Goal: Find specific fact: Find specific fact

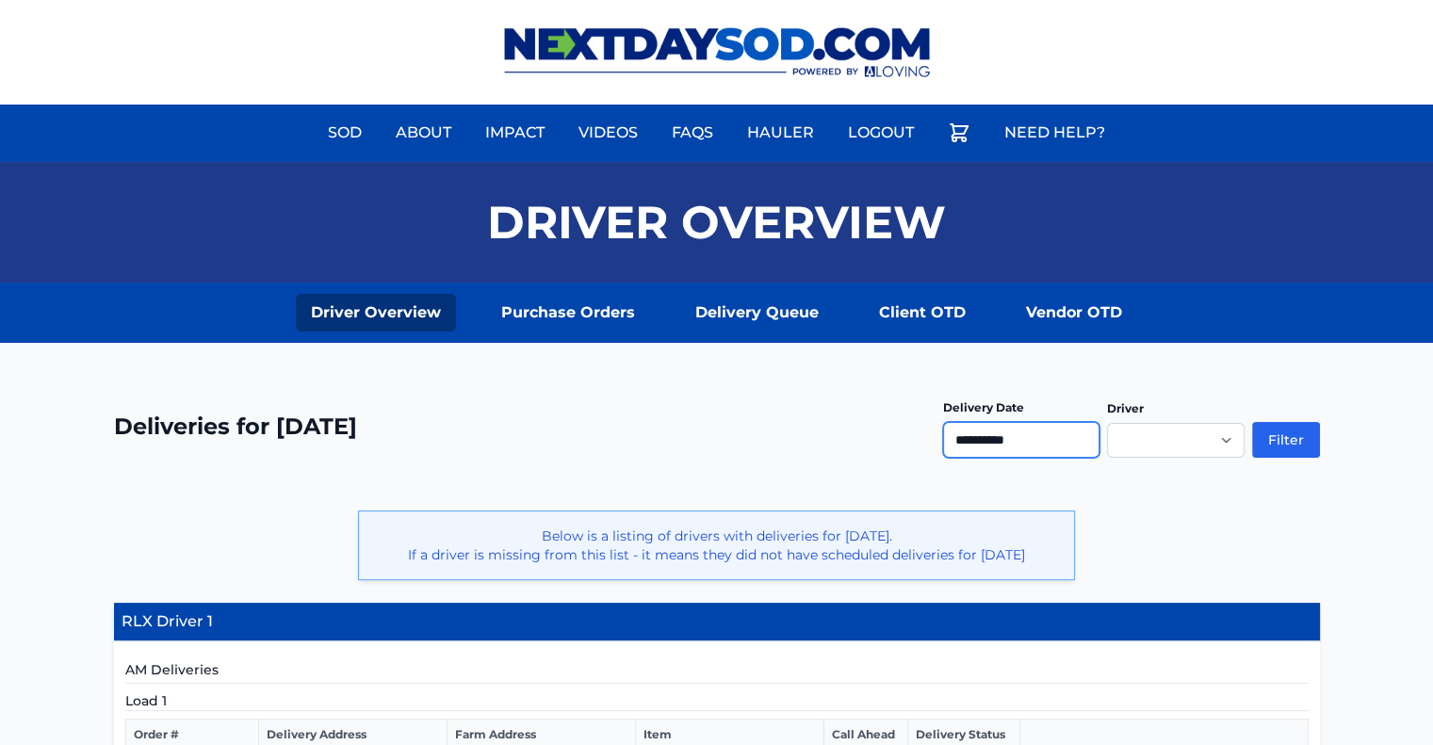
click at [1012, 443] on input "**********" at bounding box center [1021, 440] width 156 height 36
click at [1283, 440] on button "Filter" at bounding box center [1286, 440] width 68 height 36
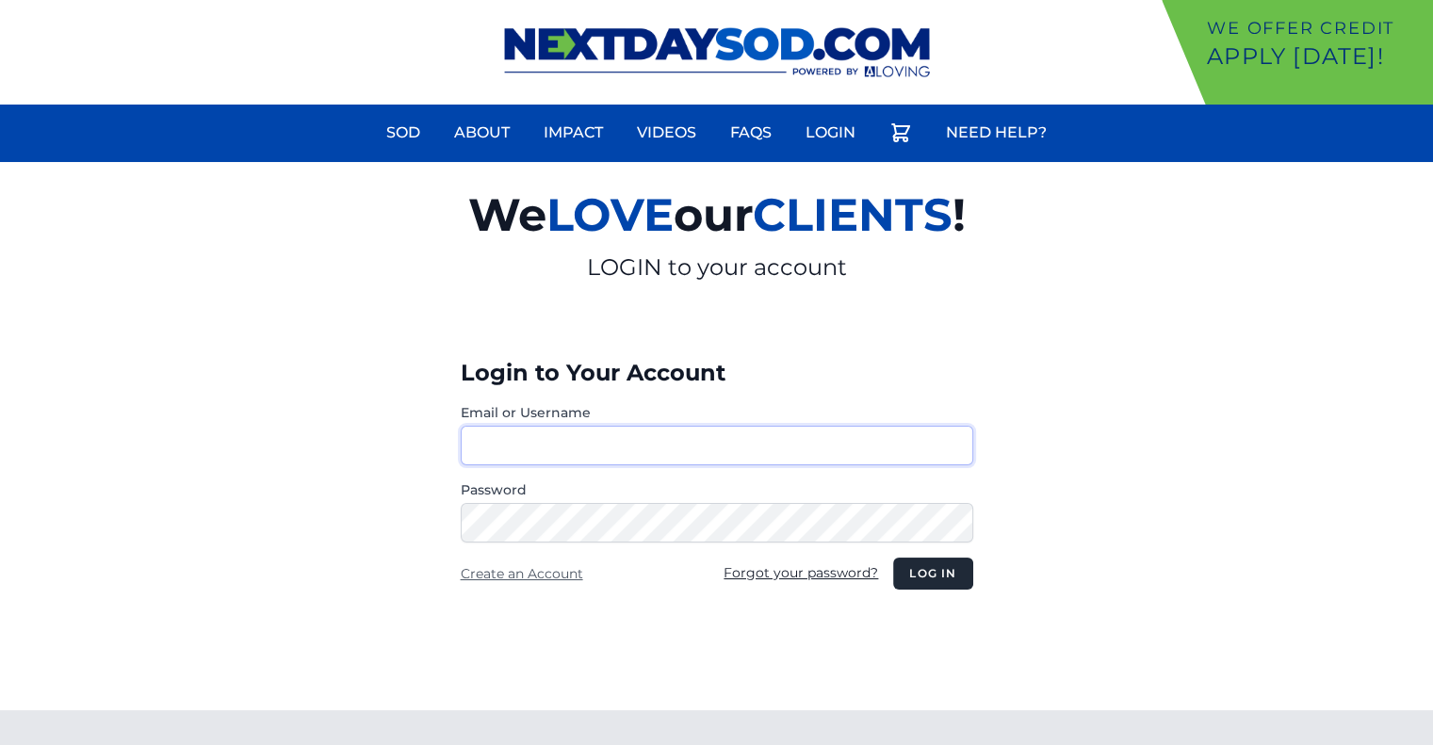
click at [893, 558] on button "Log in" at bounding box center [932, 574] width 79 height 32
type input "********"
click at [925, 576] on button "Log in" at bounding box center [932, 574] width 79 height 32
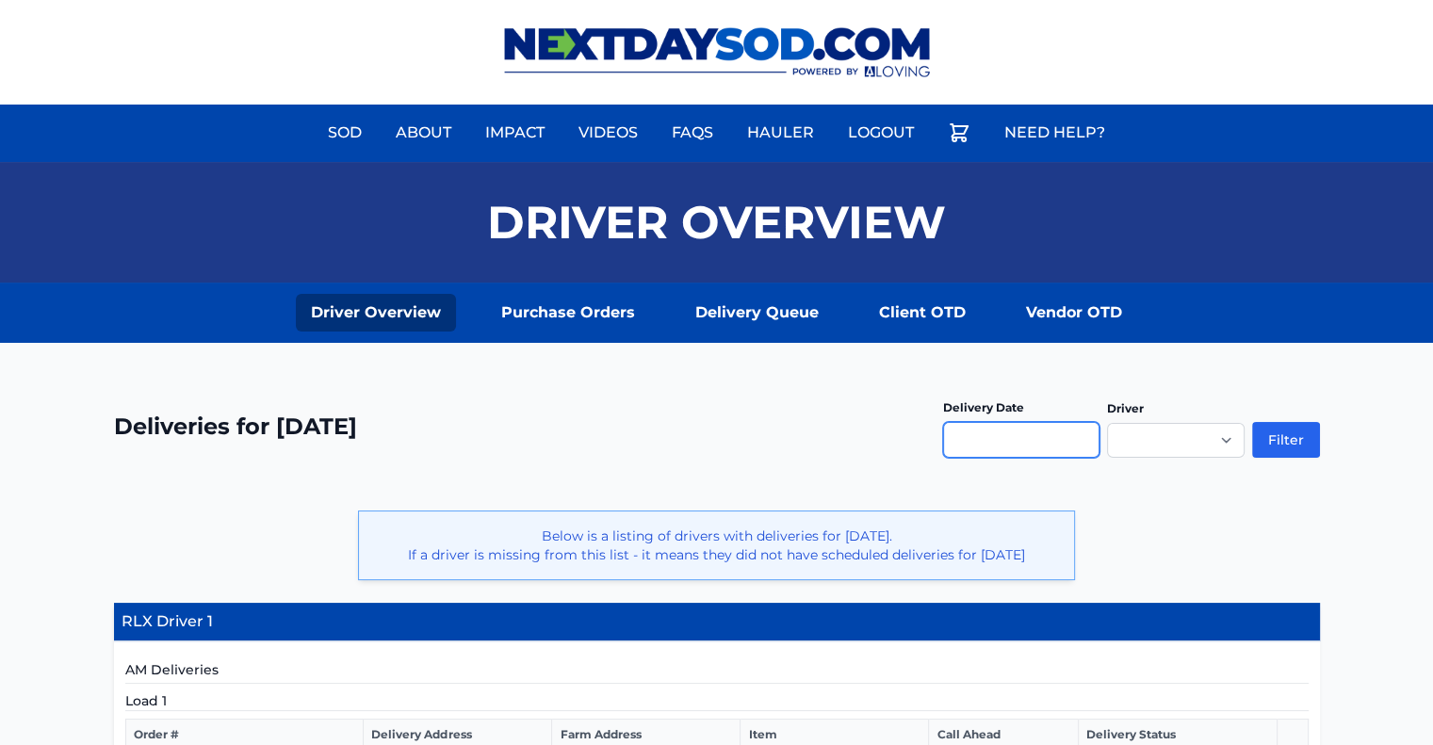
click at [1028, 432] on input "text" at bounding box center [1021, 440] width 156 height 36
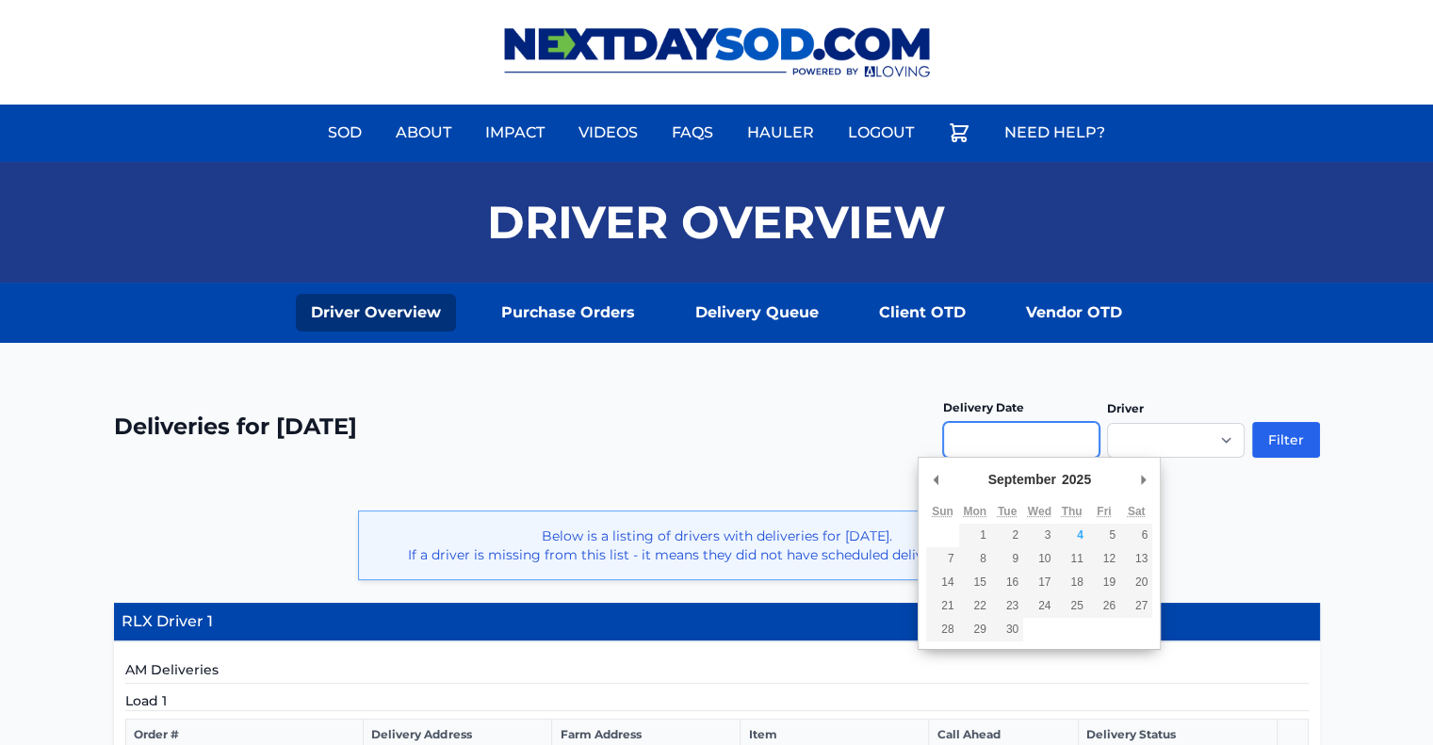
type input "**********"
click at [1281, 441] on button "Filter" at bounding box center [1286, 440] width 68 height 36
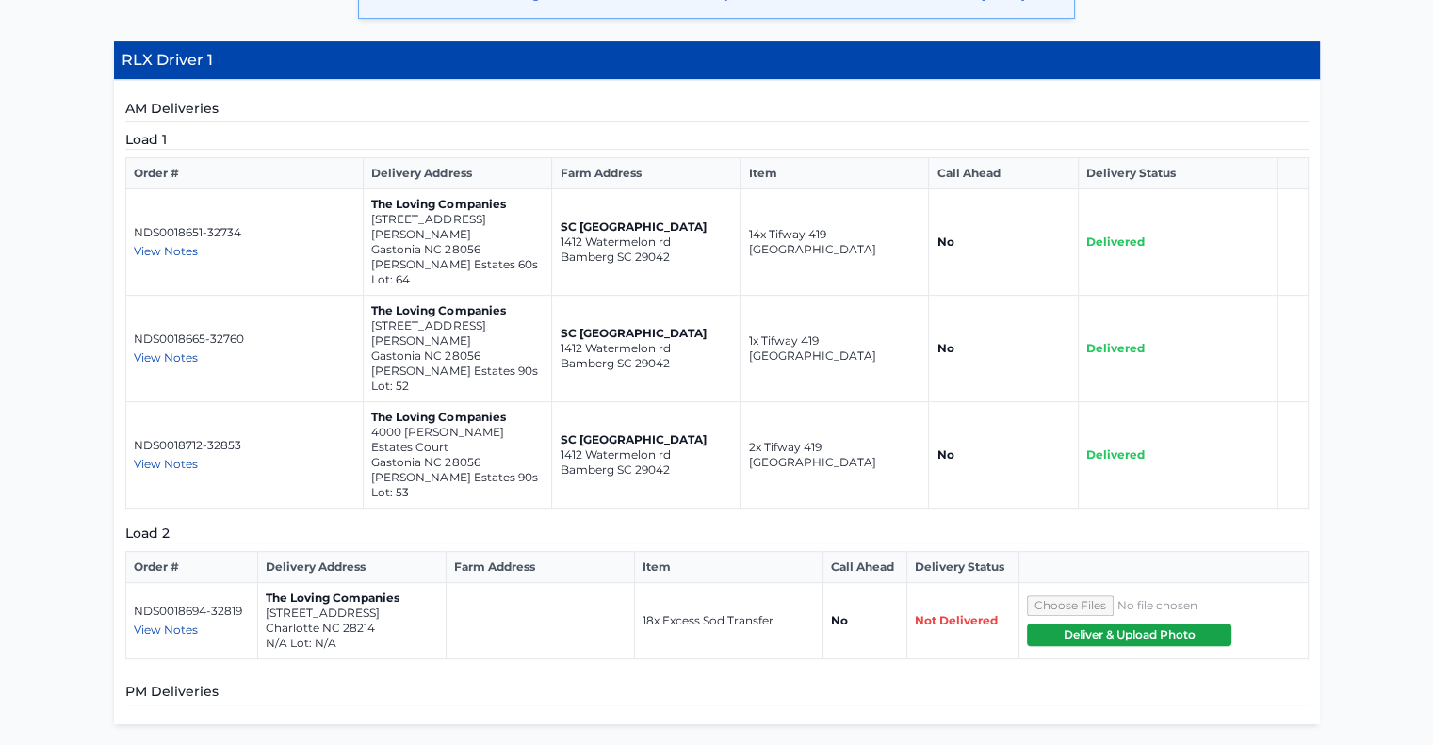
scroll to position [565, 0]
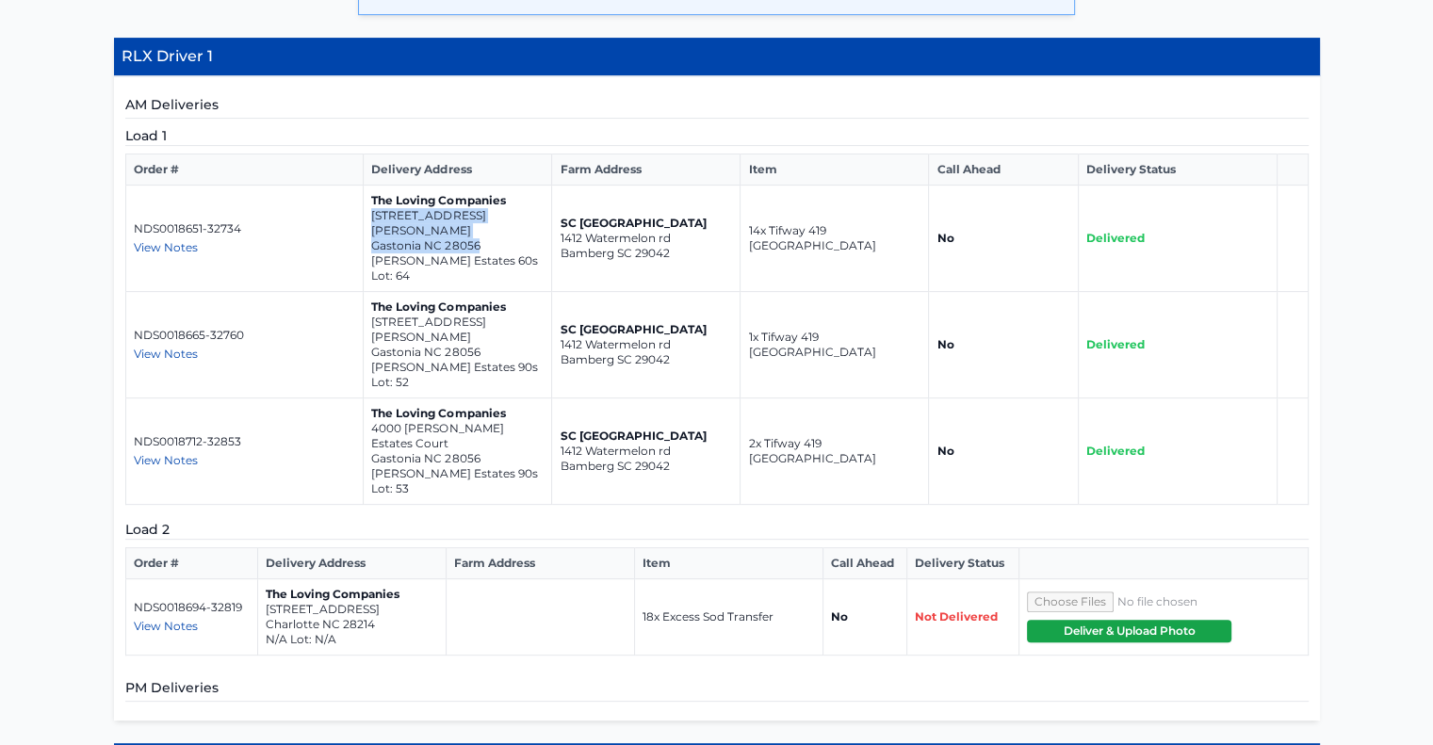
drag, startPoint x: 476, startPoint y: 251, endPoint x: 372, endPoint y: 233, distance: 105.2
click at [372, 233] on td "The Loving Companies 3551 Cramer Creek Drive Gastonia NC 28056 Cramer Estates 6…" at bounding box center [458, 239] width 188 height 106
copy td "3551 Cramer Creek Drive Gastonia NC 28056"
drag, startPoint x: 481, startPoint y: 323, endPoint x: 371, endPoint y: 310, distance: 110.1
click at [371, 310] on td "The Loving Companies 3616 Cramer Creek Drive Gastonia NC 28056 Cramer Estates 9…" at bounding box center [458, 345] width 188 height 106
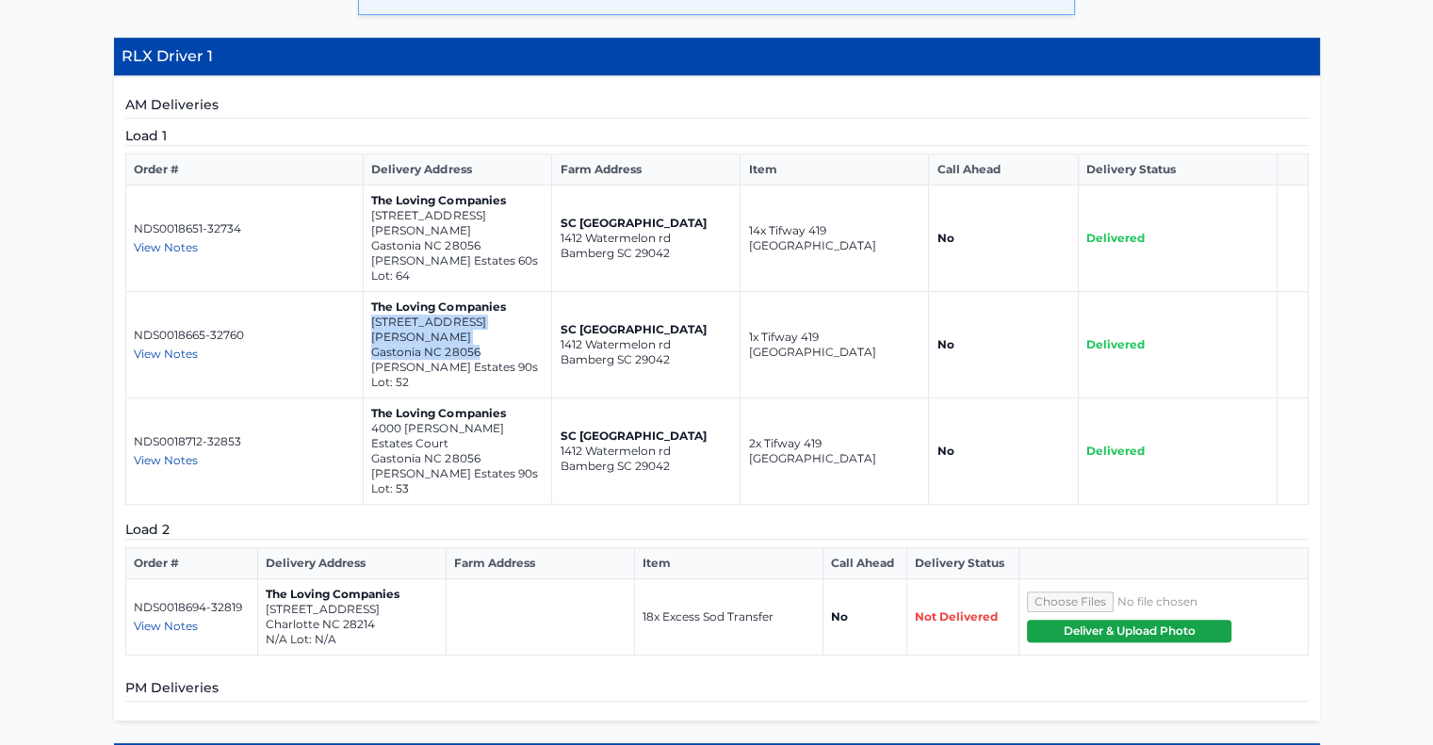
copy td "3616 Cramer Creek Drive Gastonia NC 28056"
click at [479, 451] on p "Gastonia NC 28056" at bounding box center [457, 458] width 172 height 15
drag, startPoint x: 483, startPoint y: 402, endPoint x: 372, endPoint y: 387, distance: 112.2
click at [372, 399] on td "The Loving Companies 4000 Cramer Estates Court Gastonia NC 28056 Cramer Estates…" at bounding box center [458, 452] width 188 height 106
copy td "4000 Cramer Estates Court Gastonia NC 28056"
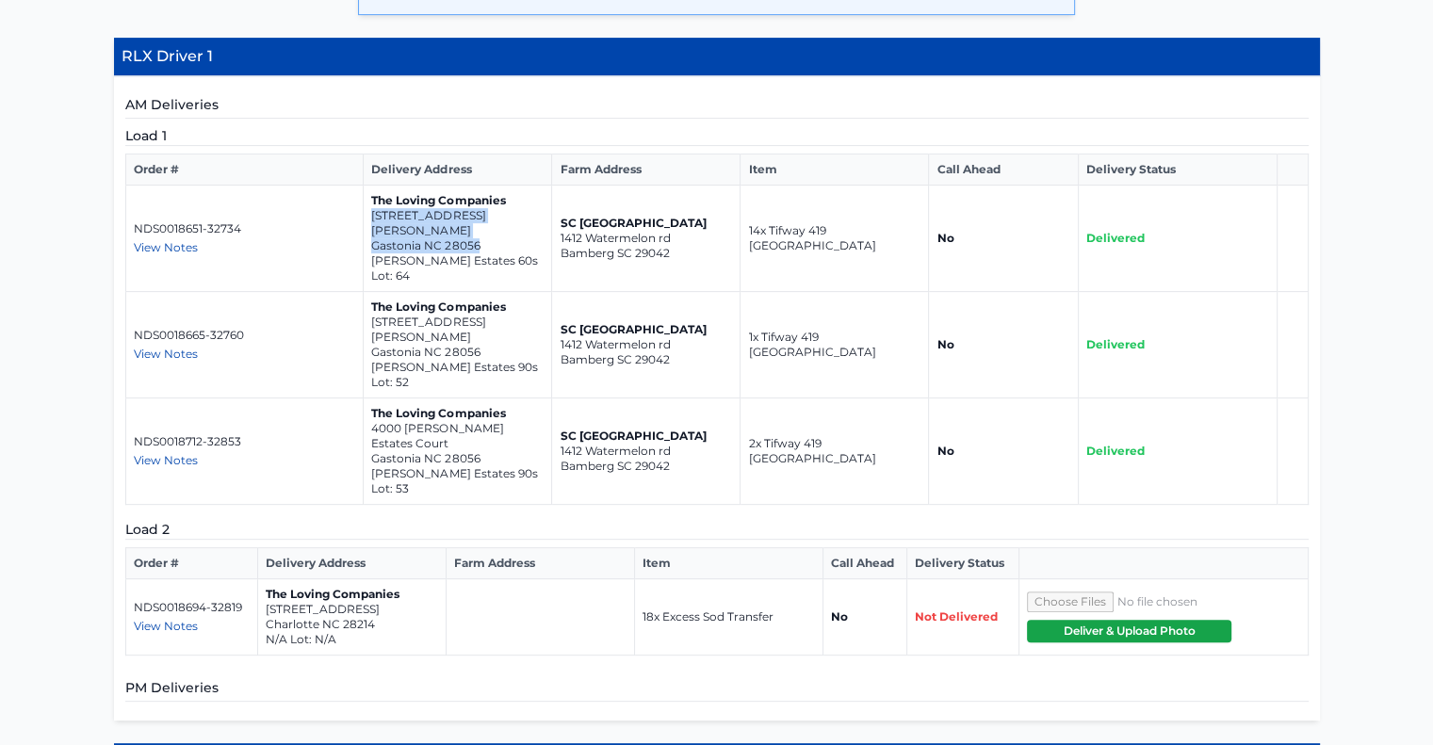
drag, startPoint x: 482, startPoint y: 243, endPoint x: 369, endPoint y: 226, distance: 114.3
click at [369, 226] on td "The Loving Companies 3551 Cramer Creek Drive Gastonia NC 28056 Cramer Estates 6…" at bounding box center [458, 239] width 188 height 106
copy td "3551 Cramer Creek Drive Gastonia NC 28056"
drag, startPoint x: 480, startPoint y: 323, endPoint x: 372, endPoint y: 308, distance: 108.5
click at [372, 308] on td "The Loving Companies 3616 Cramer Creek Drive Gastonia NC 28056 Cramer Estates 9…" at bounding box center [458, 345] width 188 height 106
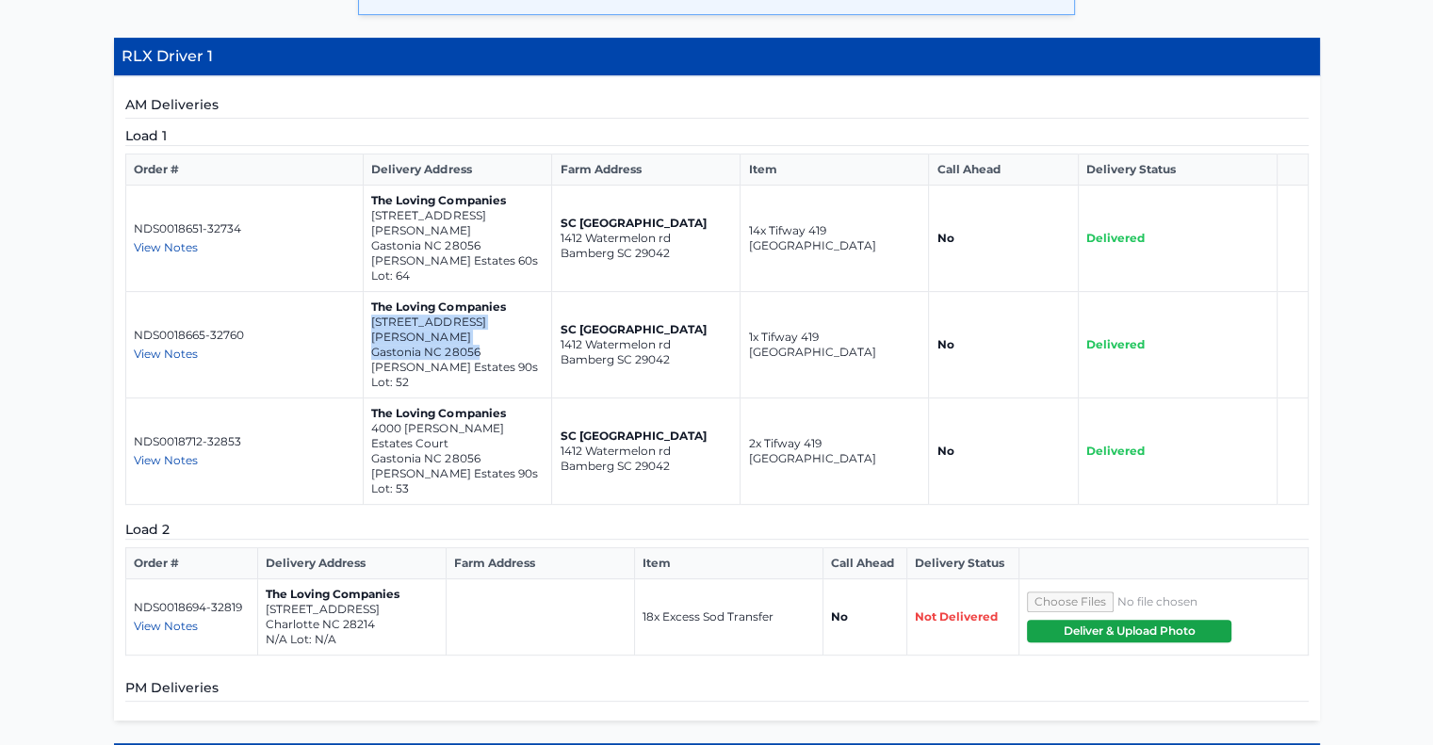
copy td "3616 Cramer Creek Drive Gastonia NC 28056"
drag, startPoint x: 481, startPoint y: 399, endPoint x: 370, endPoint y: 385, distance: 112.1
click at [370, 399] on td "The Loving Companies 4000 Cramer Estates Court Gastonia NC 28056 Cramer Estates…" at bounding box center [458, 452] width 188 height 106
copy td "4000 Cramer Estates Court Gastonia NC 28056"
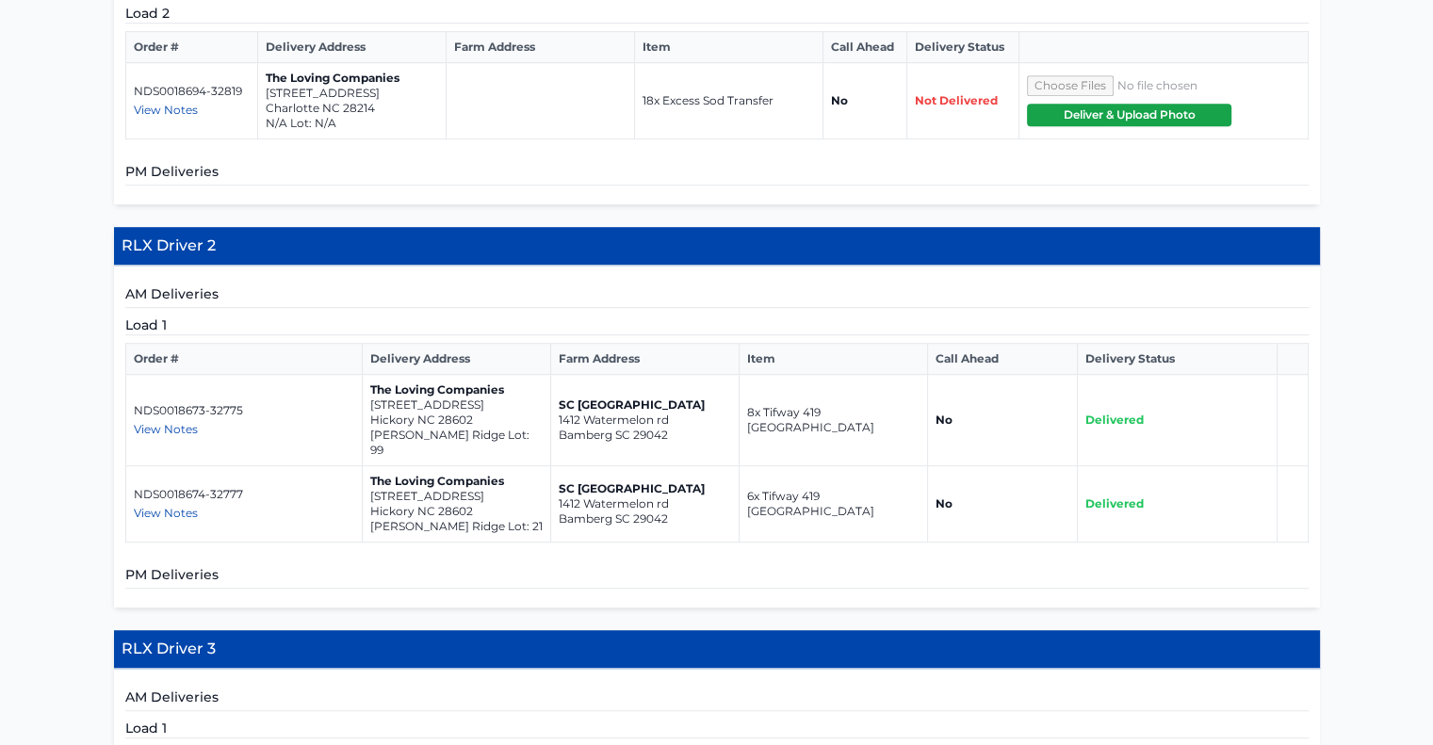
scroll to position [1036, 0]
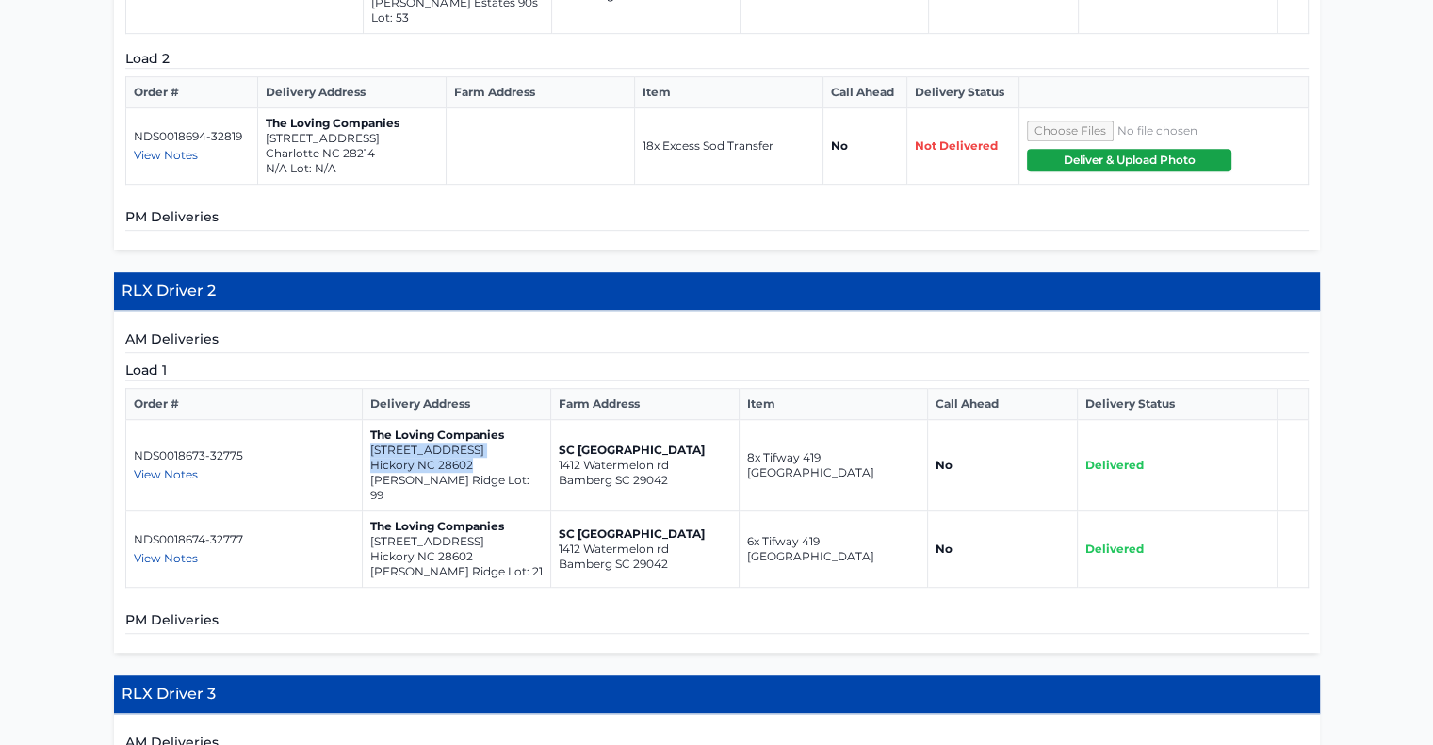
drag, startPoint x: 471, startPoint y: 389, endPoint x: 368, endPoint y: 372, distance: 104.1
click at [368, 420] on td "The Loving Companies 1064 20th Avenue Loop SE Hickory NC 28602 Huffman Ridge Lo…" at bounding box center [457, 465] width 188 height 91
copy td "1064 20th Avenue Loop SE Hickory NC 28602"
drag, startPoint x: 475, startPoint y: 464, endPoint x: 369, endPoint y: 449, distance: 106.5
click at [369, 512] on td "The Loving Companies 1041 20th Ave Loop SE Hickory NC 28602 Huffman Ridge Lot: …" at bounding box center [457, 550] width 188 height 76
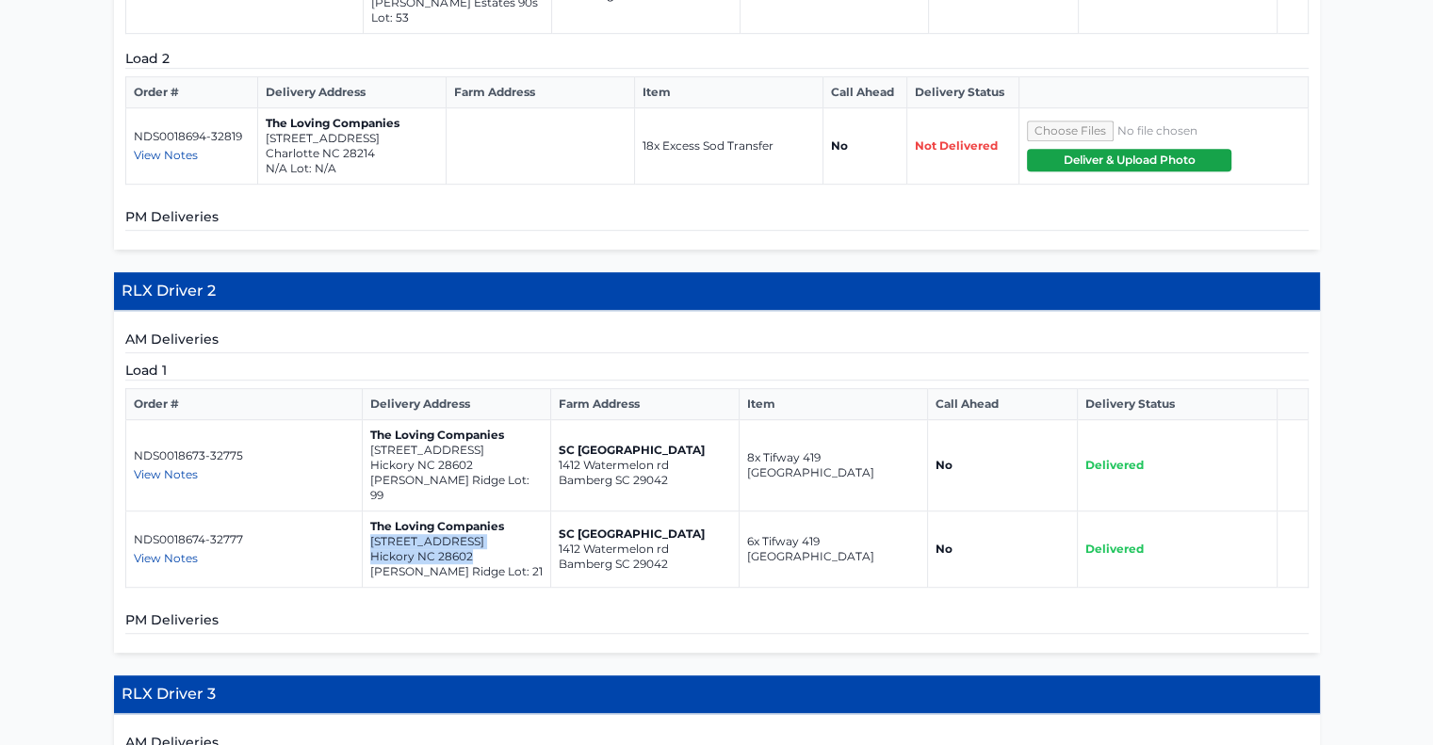
copy td "1041 20th Ave Loop SE Hickory NC 28602"
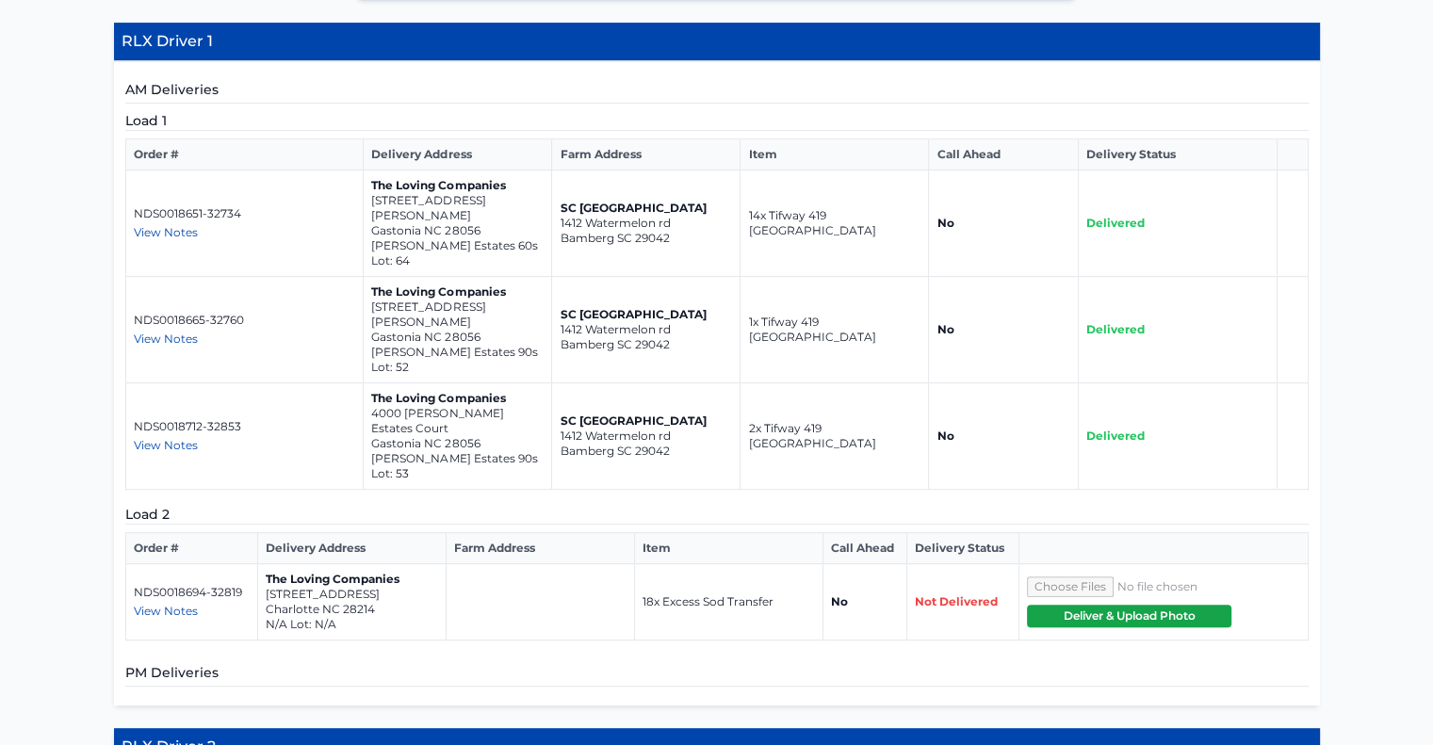
scroll to position [565, 0]
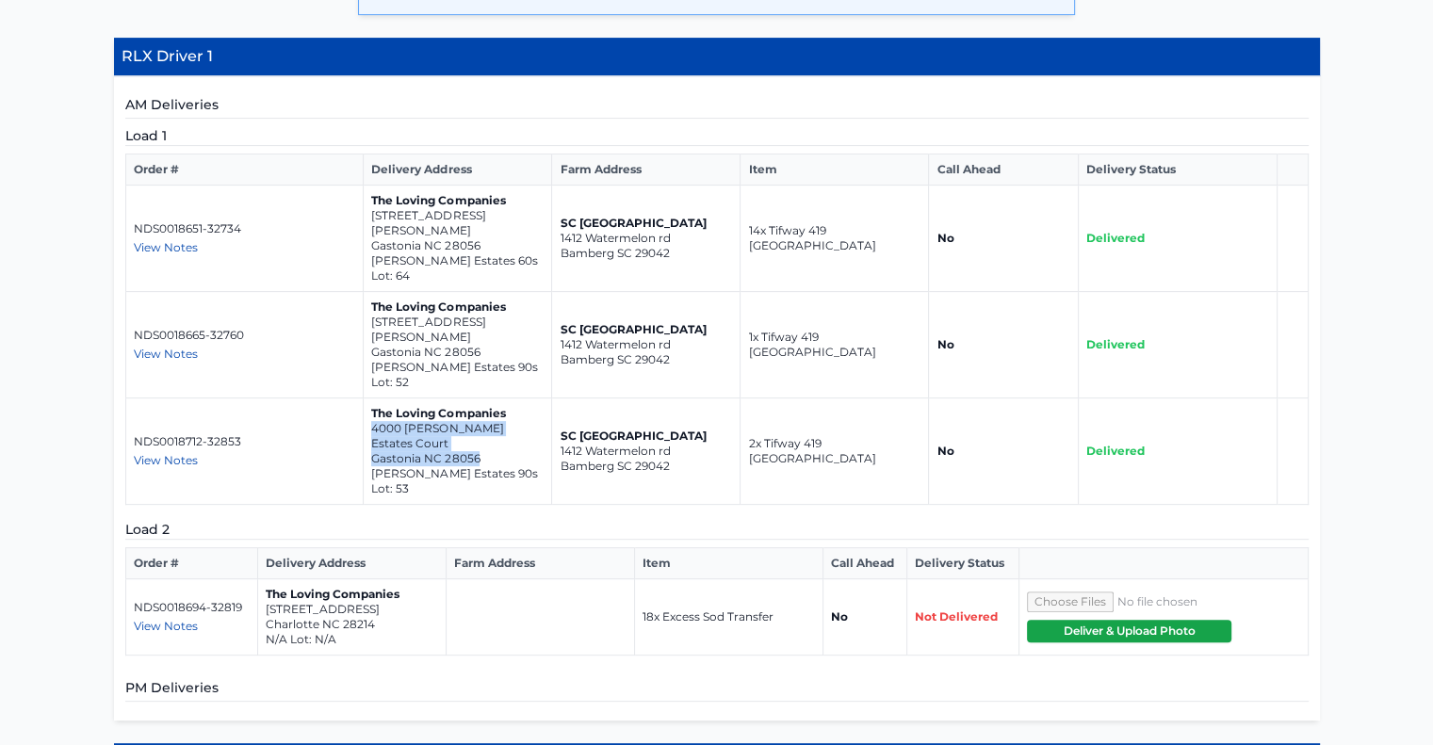
drag, startPoint x: 479, startPoint y: 398, endPoint x: 366, endPoint y: 386, distance: 113.6
click at [366, 399] on td "The Loving Companies 4000 Cramer Estates Court Gastonia NC 28056 Cramer Estates…" at bounding box center [458, 452] width 188 height 106
copy td "4000 Cramer Estates Court Gastonia NC 28056"
drag, startPoint x: 373, startPoint y: 546, endPoint x: 266, endPoint y: 538, distance: 107.7
click at [266, 579] on td "The Loving Companies 309 Morningside Road Charlotte NC 28214 N/A Lot: N/A" at bounding box center [351, 617] width 188 height 76
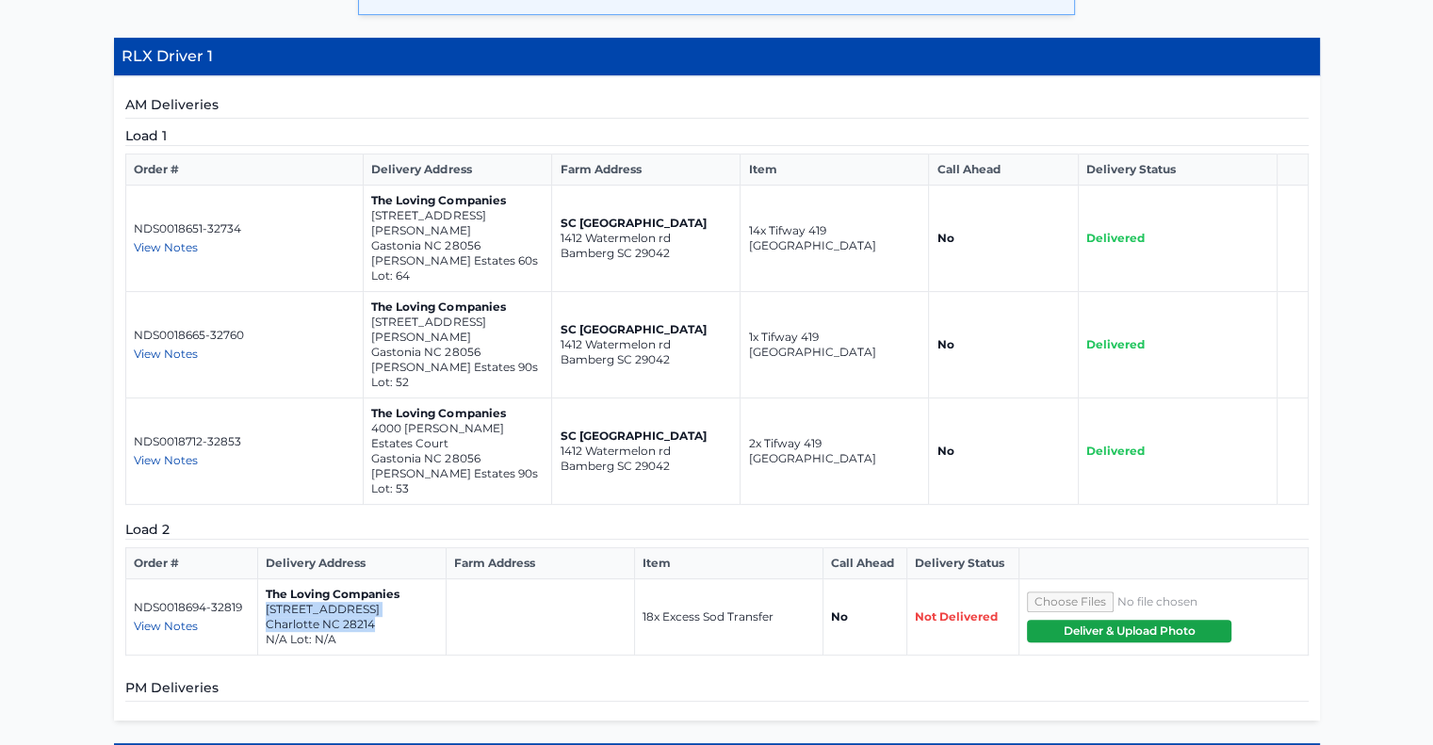
copy td "309 Morningside Road Charlotte NC 28214"
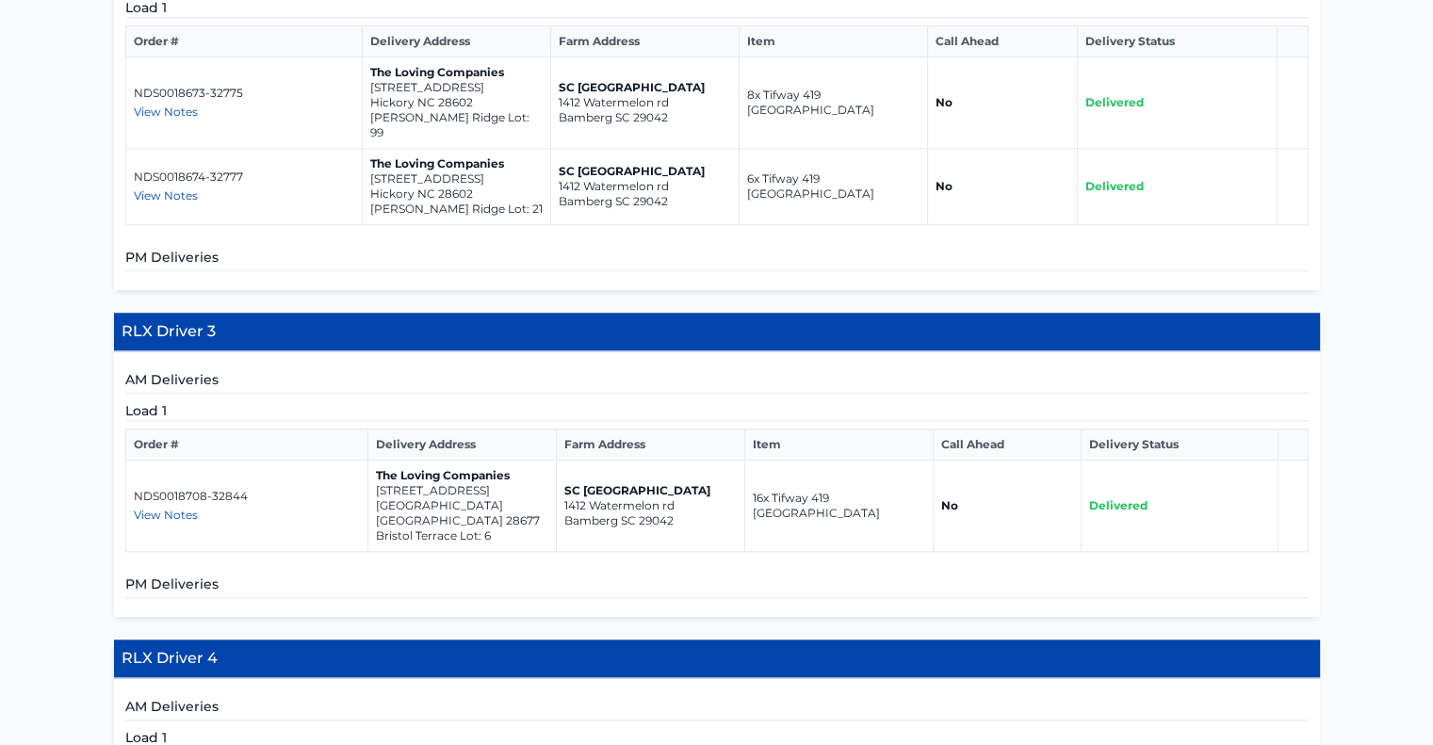
scroll to position [1508, 0]
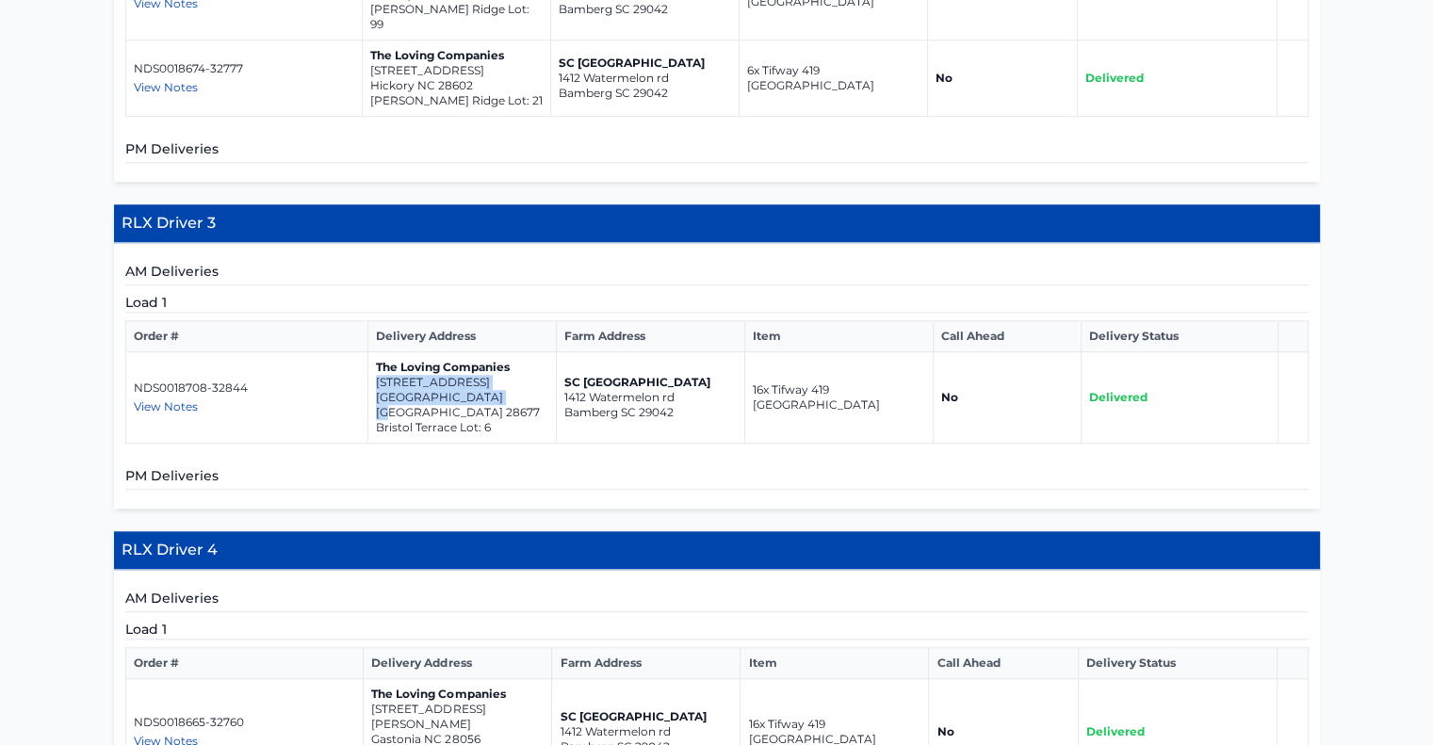
drag, startPoint x: 493, startPoint y: 303, endPoint x: 372, endPoint y: 290, distance: 121.3
click at [372, 352] on td "The Loving Companies 824 Candy Drive Statesville NC 28677 Bristol Terrace Lot: 6" at bounding box center [462, 397] width 188 height 91
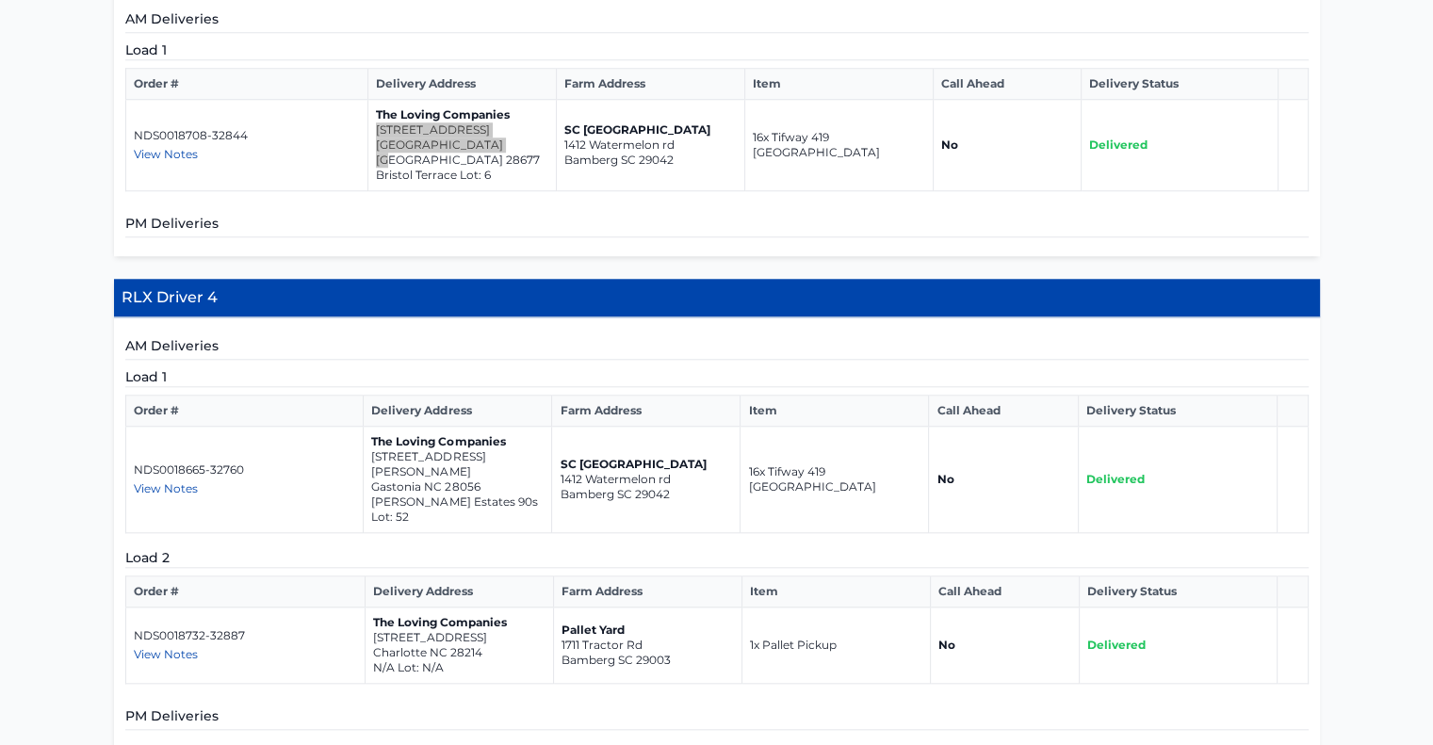
scroll to position [1884, 0]
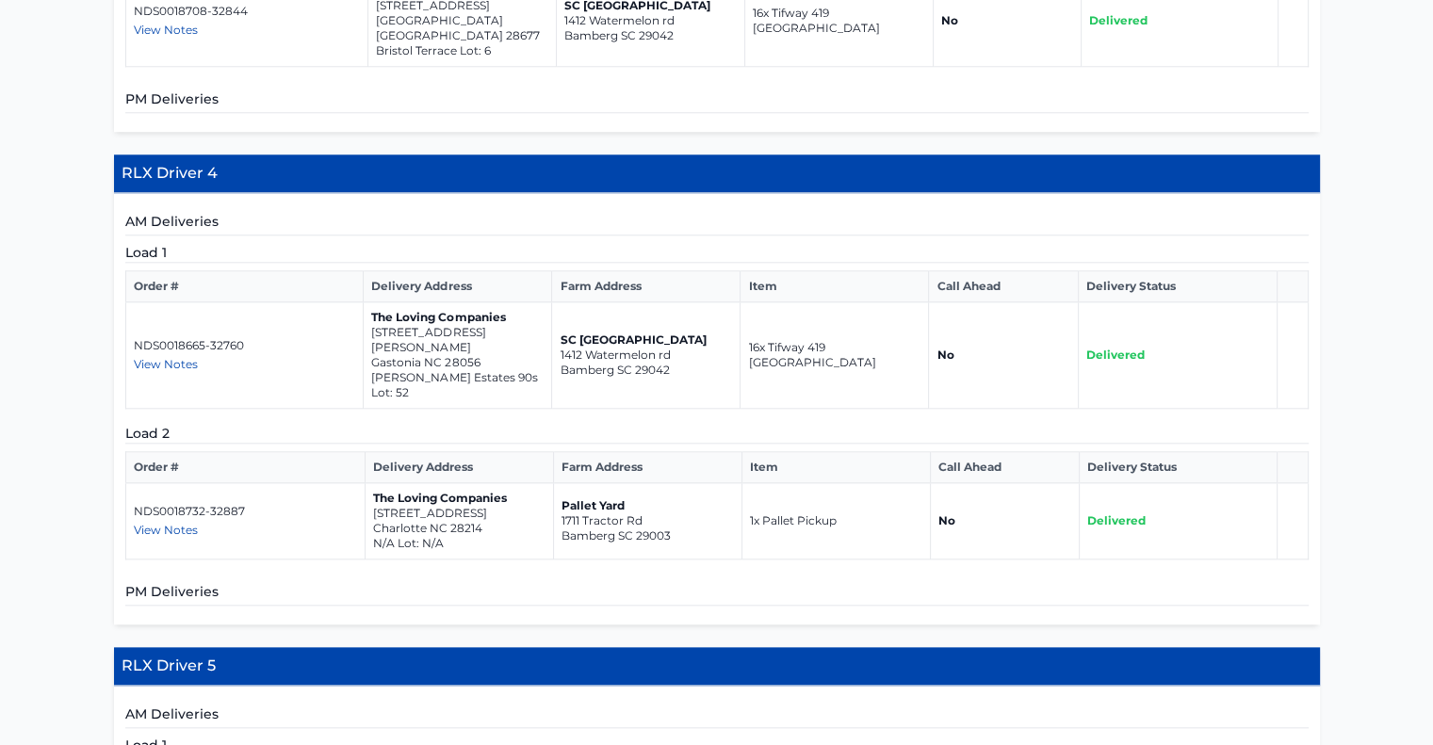
click at [182, 523] on span "View Notes" at bounding box center [166, 530] width 64 height 14
drag, startPoint x: 479, startPoint y: 236, endPoint x: 373, endPoint y: 222, distance: 106.5
click at [373, 302] on td "The Loving Companies 3616 Cramer Creek Drive Gastonia NC 28056 Cramer Estates 9…" at bounding box center [458, 355] width 188 height 106
drag, startPoint x: 479, startPoint y: 389, endPoint x: 369, endPoint y: 376, distance: 110.1
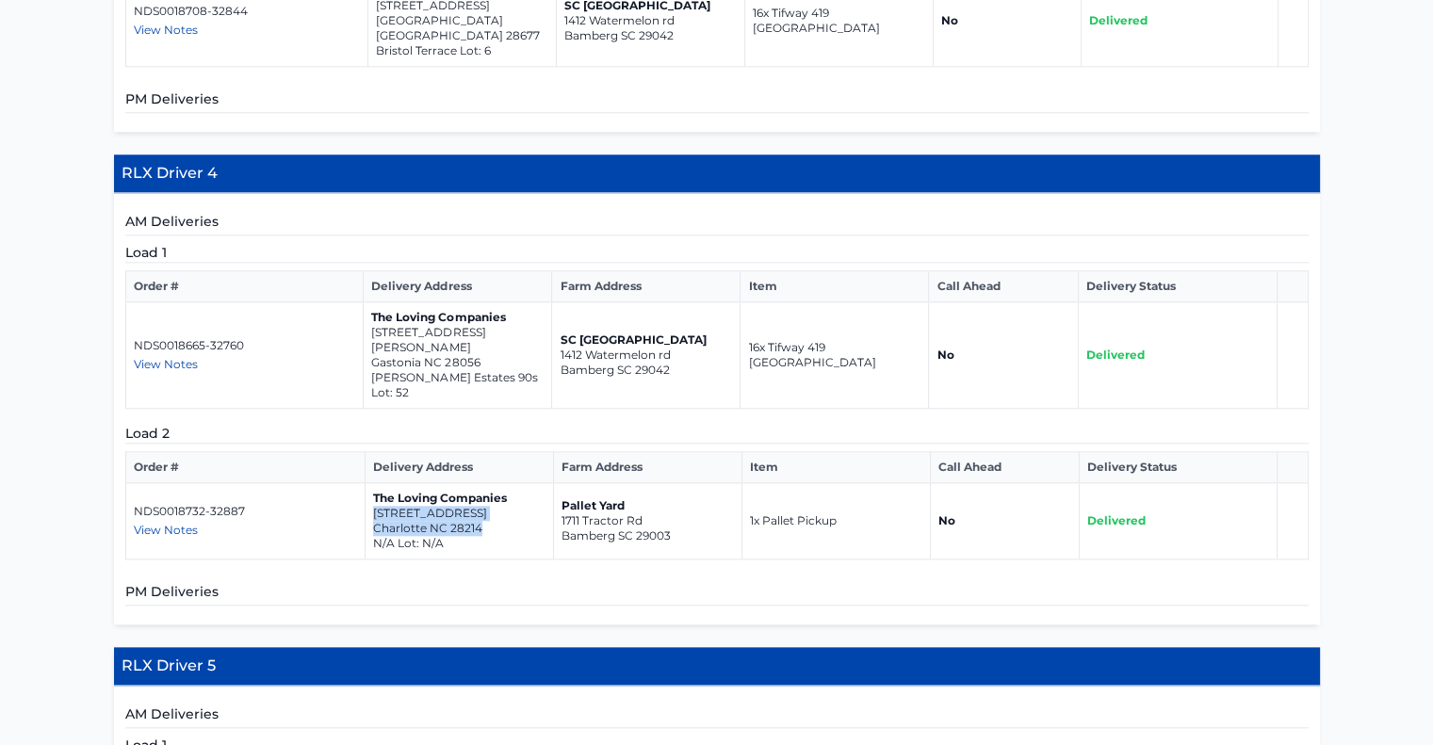
click at [369, 483] on td "The Loving Companies 309 Morningside Road Charlotte NC 28214 N/A Lot: N/A" at bounding box center [459, 521] width 188 height 76
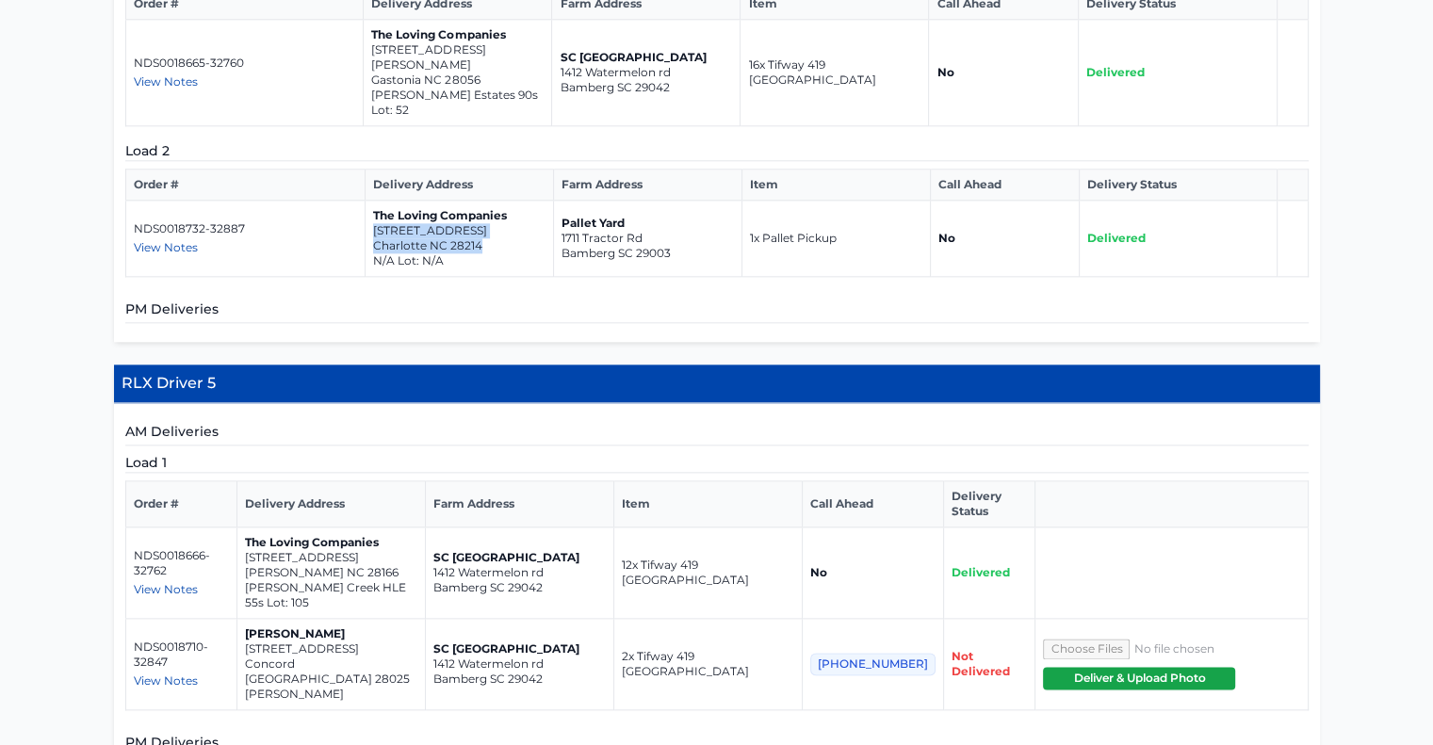
scroll to position [2167, 0]
drag, startPoint x: 370, startPoint y: 415, endPoint x: 259, endPoint y: 396, distance: 112.8
click at [259, 528] on td "The Loving Companies 114 Way Cross Lane Troutman NC 28166 Calvin Creek HLE 55s …" at bounding box center [330, 573] width 188 height 91
click at [369, 657] on p "Concord NC 28025" at bounding box center [331, 672] width 172 height 30
drag, startPoint x: 369, startPoint y: 508, endPoint x: 254, endPoint y: 482, distance: 117.7
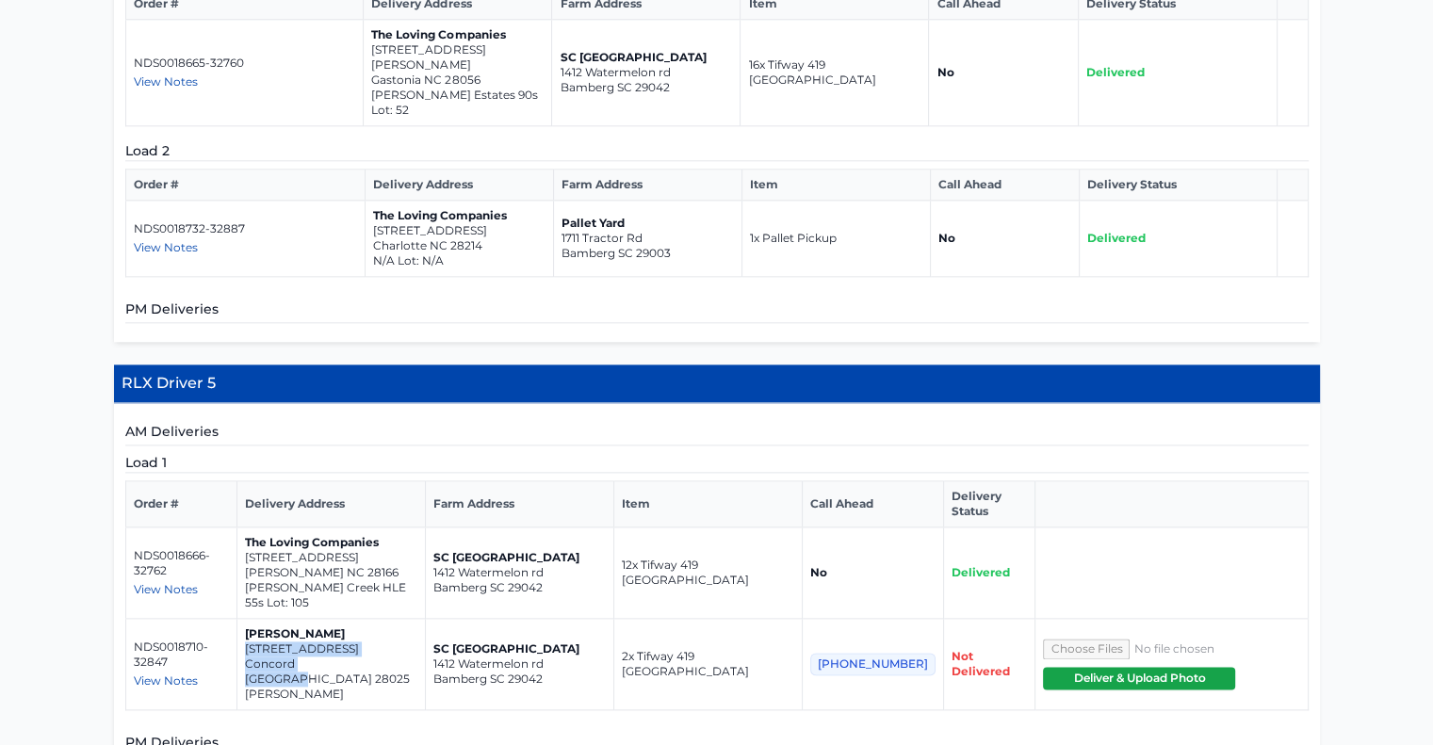
click at [254, 619] on td "Mack O Partee 2549 Willow Pond Lane Southeast Concord NC 28025 Pendleton" at bounding box center [330, 664] width 188 height 91
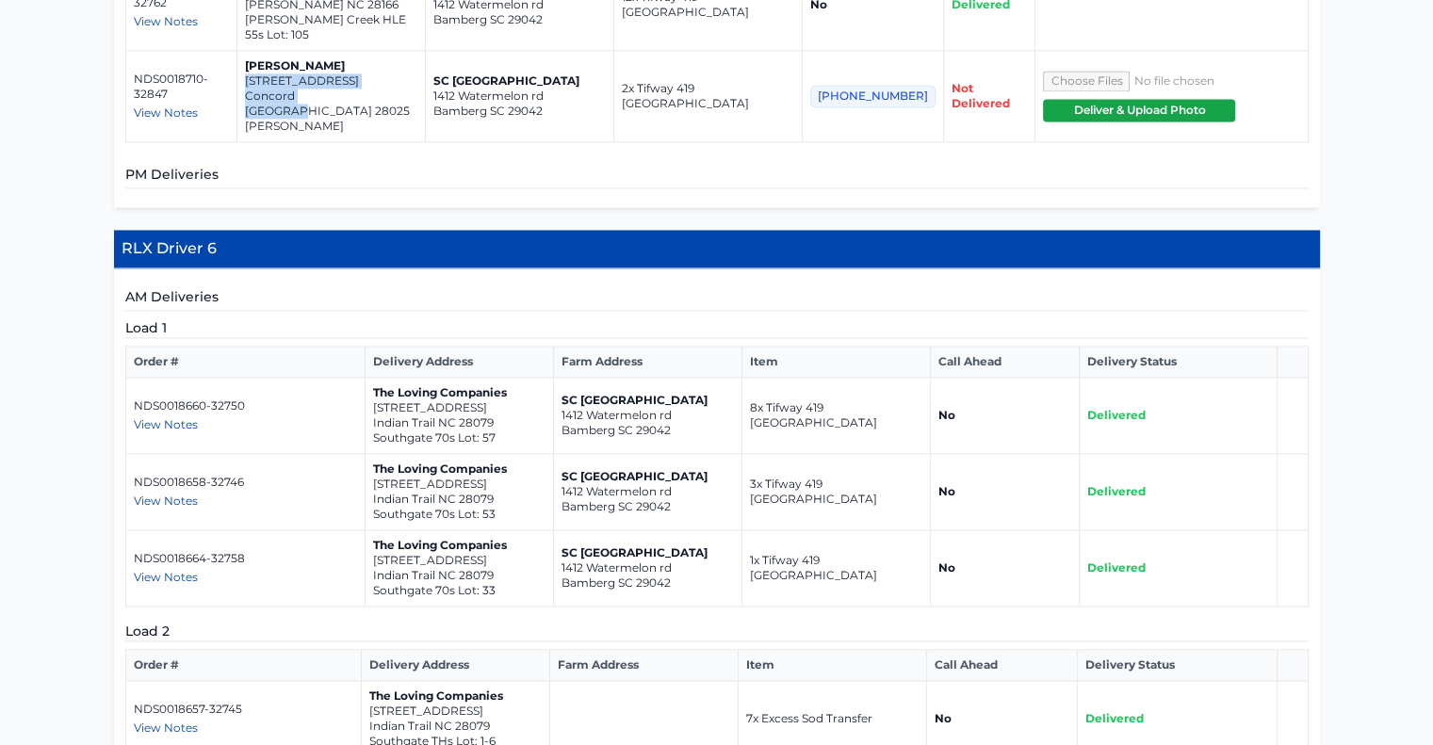
scroll to position [2827, 0]
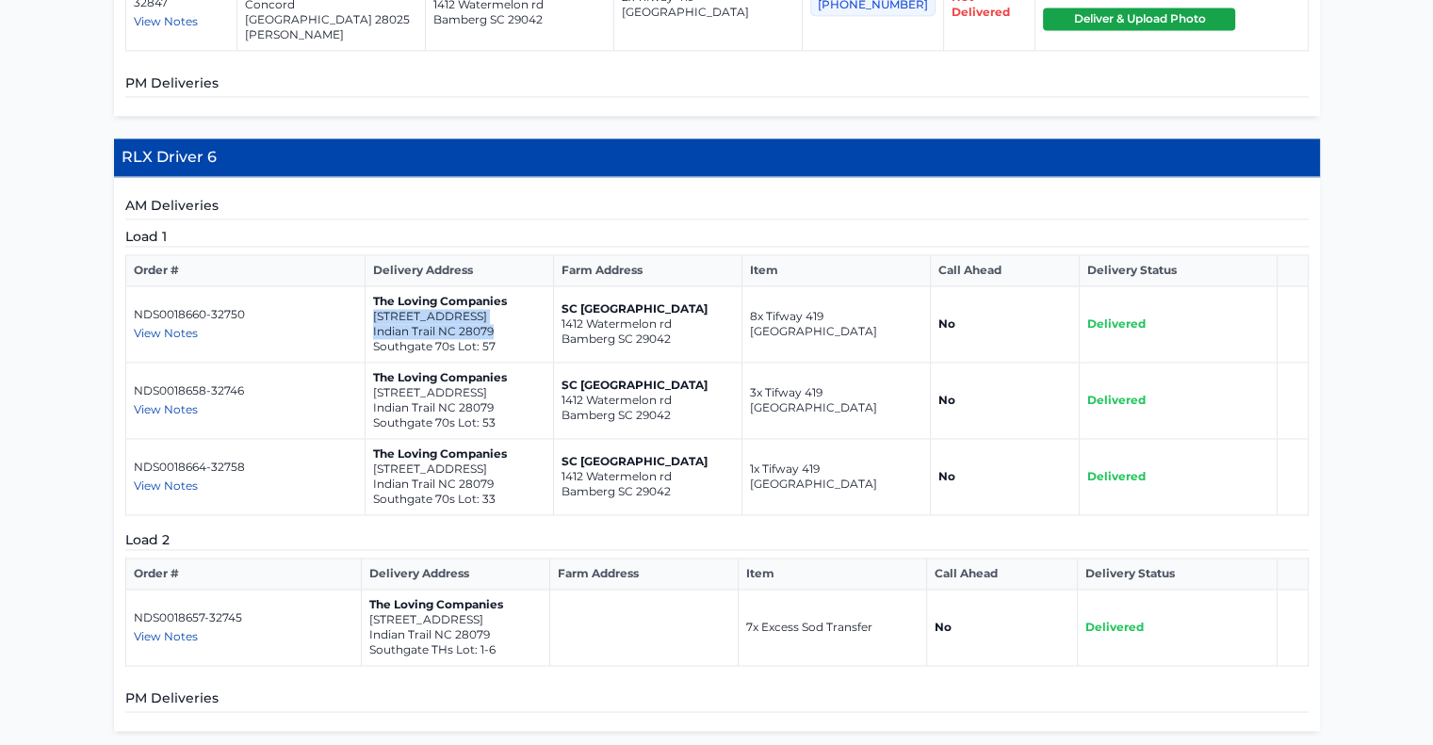
drag, startPoint x: 494, startPoint y: 161, endPoint x: 370, endPoint y: 146, distance: 124.3
click at [370, 286] on td "The Loving Companies 1056 Merganser Way Indian Trail NC 28079 Southgate 70s Lot…" at bounding box center [459, 324] width 188 height 76
drag, startPoint x: 495, startPoint y: 229, endPoint x: 371, endPoint y: 221, distance: 123.7
click at [371, 363] on td "The Loving Companies 1040 Merganser Way Indian Trail NC 28079 Southgate 70s Lot…" at bounding box center [459, 401] width 188 height 76
drag, startPoint x: 497, startPoint y: 313, endPoint x: 372, endPoint y: 297, distance: 126.3
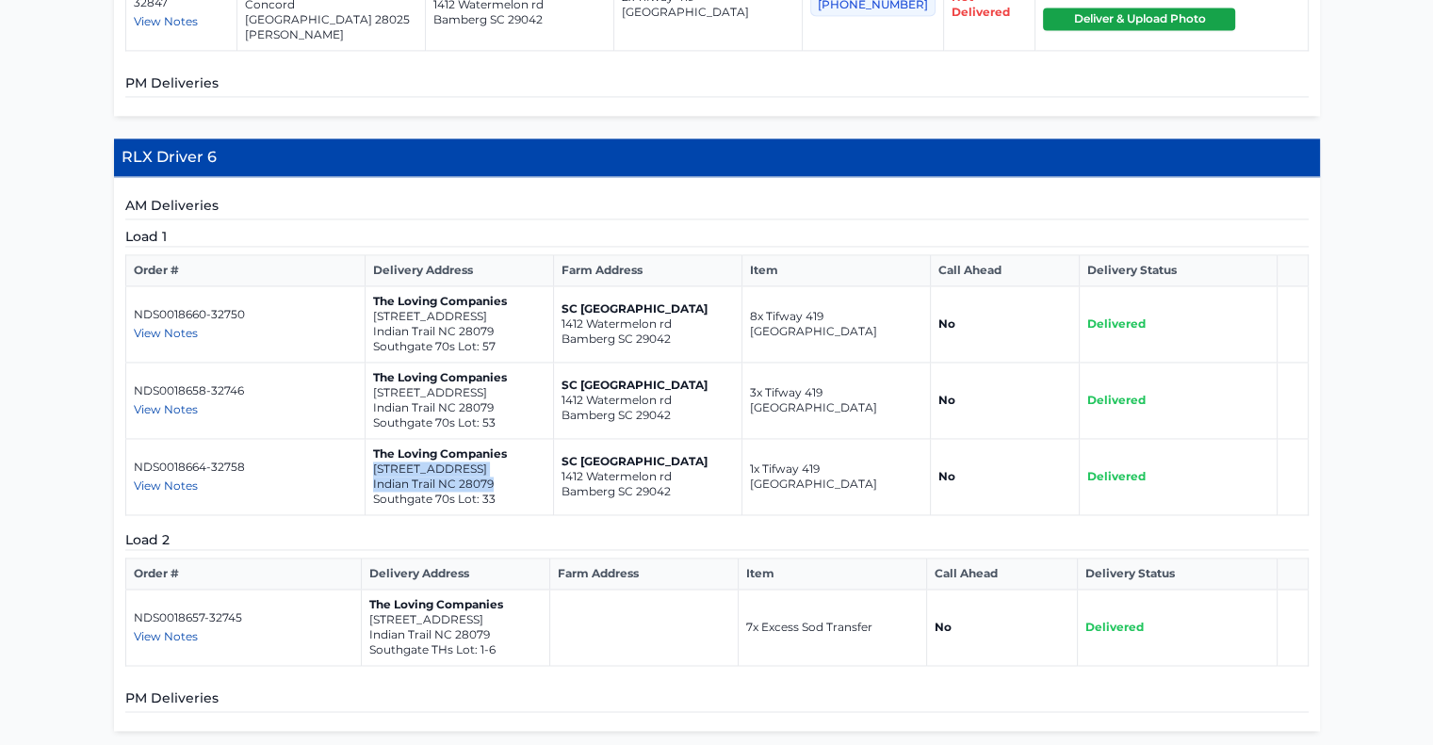
click at [372, 439] on td "The Loving Companies 1029 Merganser Way Indian Trail NC 28079 Southgate 70s Lot…" at bounding box center [459, 477] width 188 height 76
drag, startPoint x: 492, startPoint y: 236, endPoint x: 370, endPoint y: 223, distance: 122.3
click at [370, 363] on td "The Loving Companies 1040 Merganser Way Indian Trail NC 28079 Southgate 70s Lot…" at bounding box center [459, 401] width 188 height 76
drag, startPoint x: 494, startPoint y: 310, endPoint x: 373, endPoint y: 296, distance: 121.4
click at [373, 439] on td "The Loving Companies 1029 Merganser Way Indian Trail NC 28079 Southgate 70s Lot…" at bounding box center [459, 477] width 188 height 76
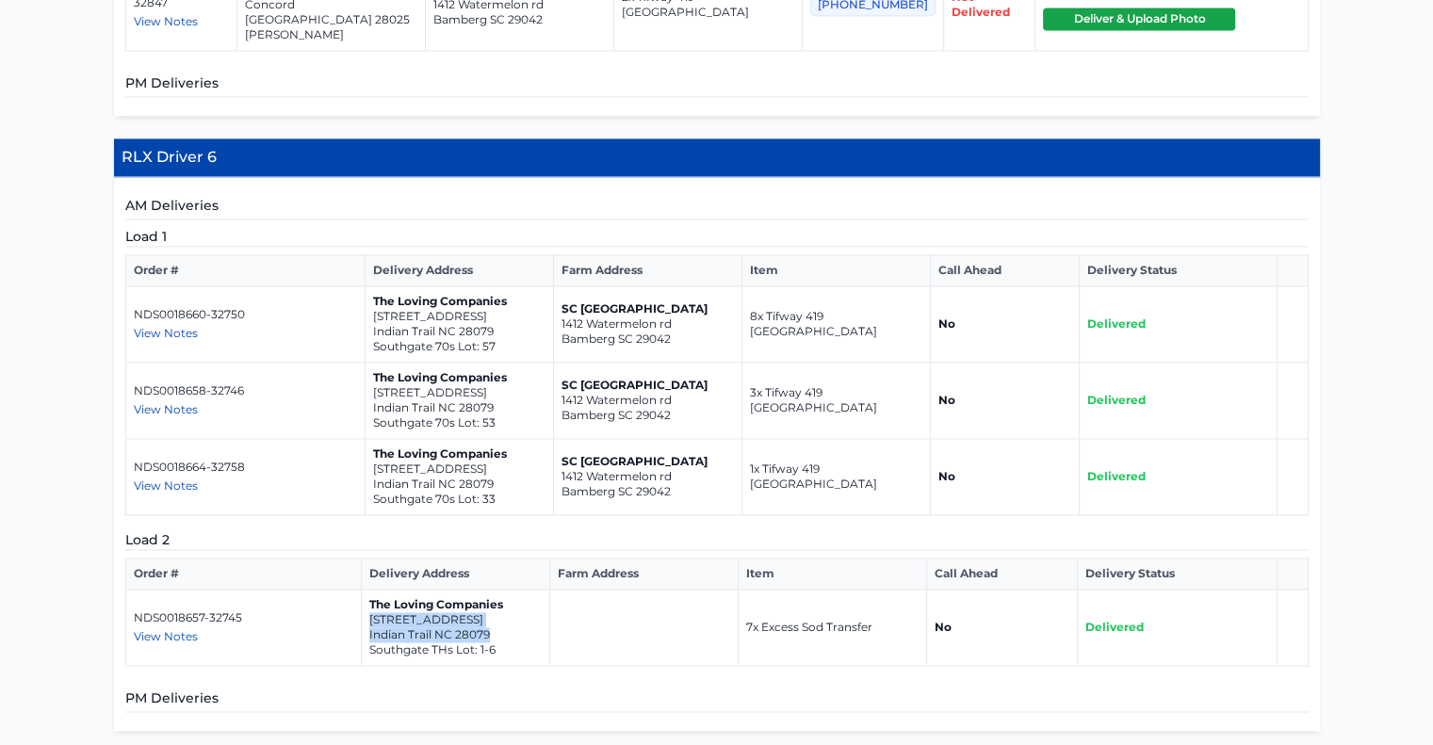
drag, startPoint x: 490, startPoint y: 460, endPoint x: 367, endPoint y: 448, distance: 123.1
click at [367, 590] on td "The Loving Companies 2064 Harlequin Drive Indian Trail NC 28079 Southgate THs L…" at bounding box center [456, 628] width 188 height 76
click at [1085, 363] on td "Delivered" at bounding box center [1178, 401] width 199 height 76
